Goal: Information Seeking & Learning: Learn about a topic

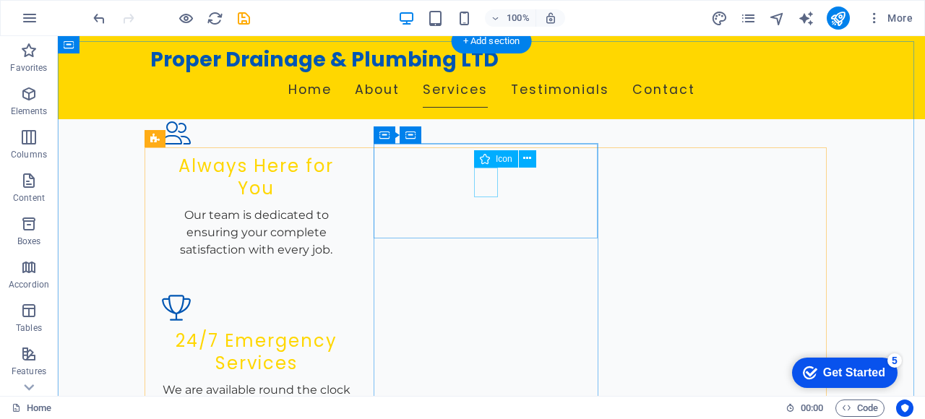
scroll to position [1631, 0]
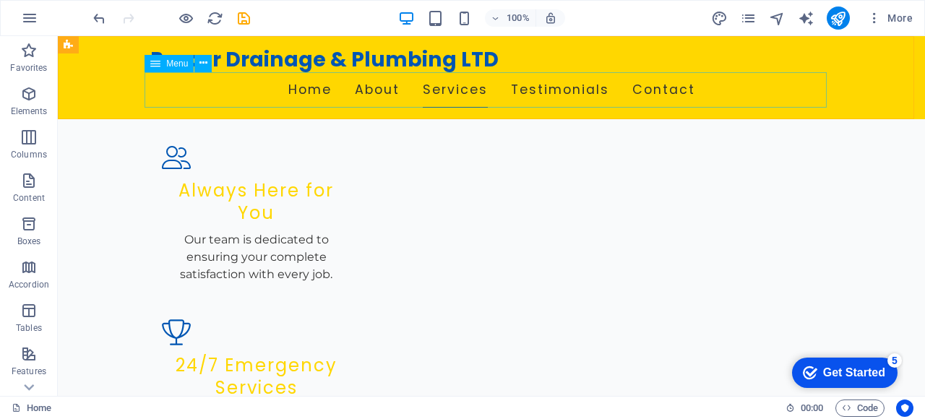
click at [302, 90] on nav "Home About Services Testimonials Contact" at bounding box center [491, 90] width 682 height 36
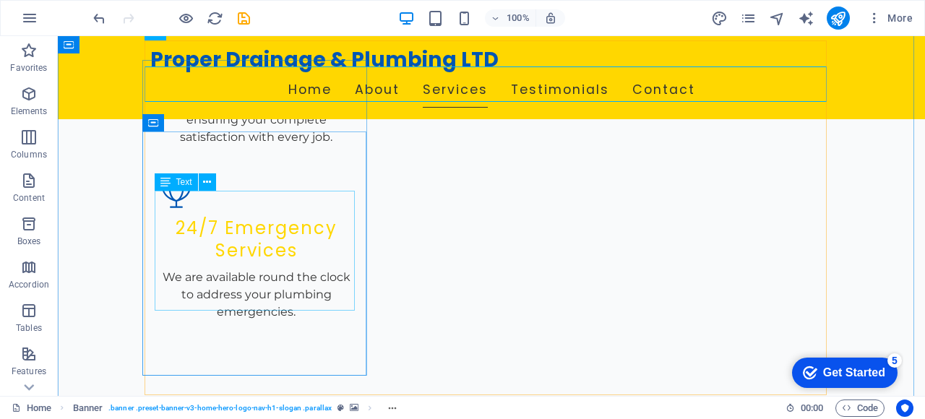
scroll to position [1772, 0]
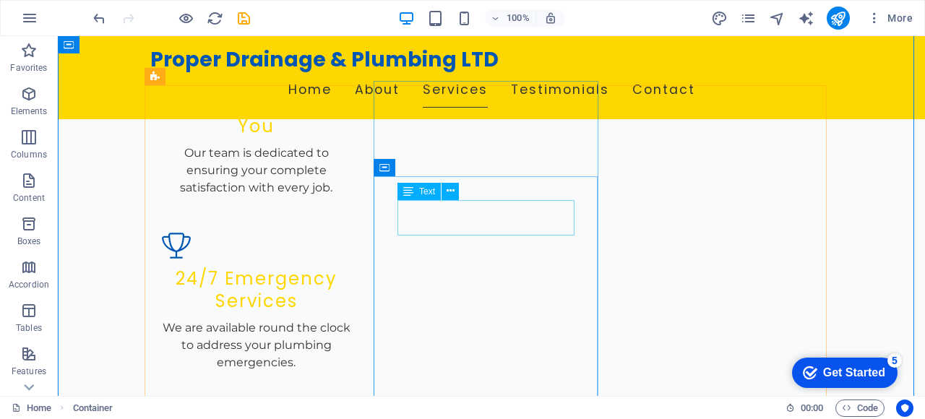
scroll to position [1715, 0]
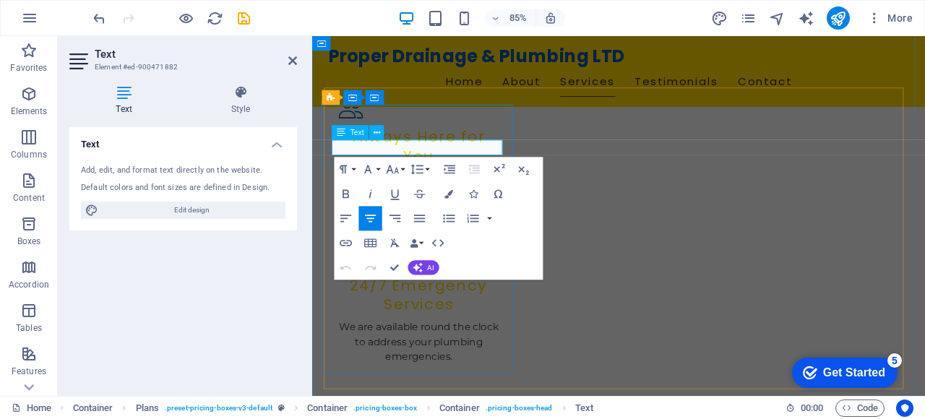
drag, startPoint x: 473, startPoint y: 168, endPoint x: 390, endPoint y: 160, distance: 83.5
